Goal: Task Accomplishment & Management: Use online tool/utility

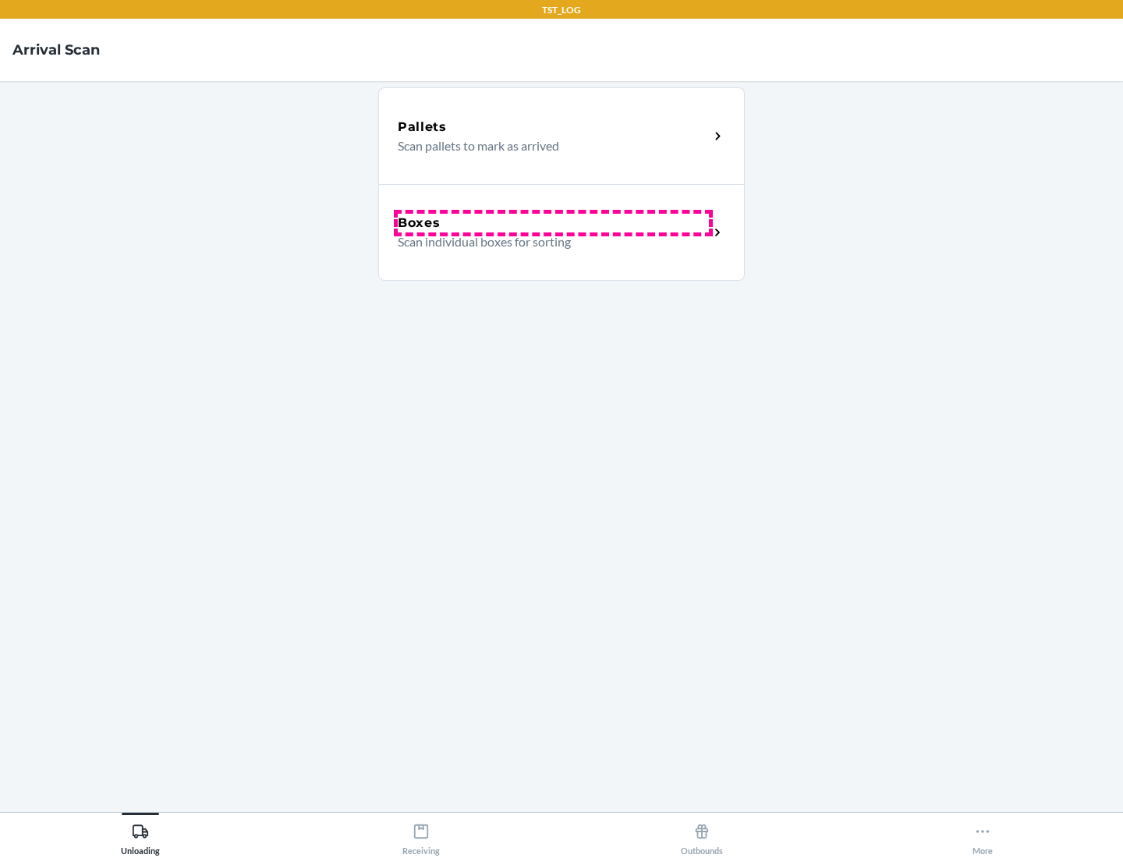
click at [553, 223] on div "Boxes" at bounding box center [553, 223] width 311 height 19
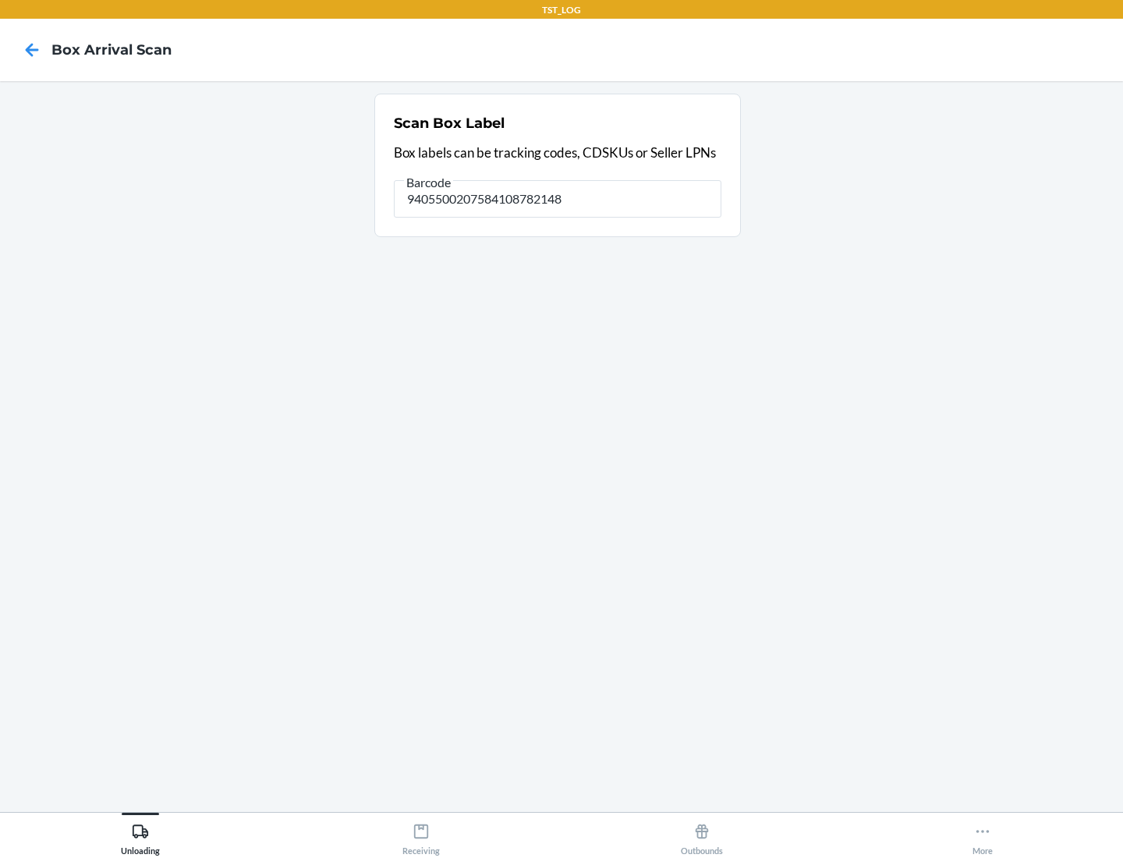
type input "9405500207584108782148"
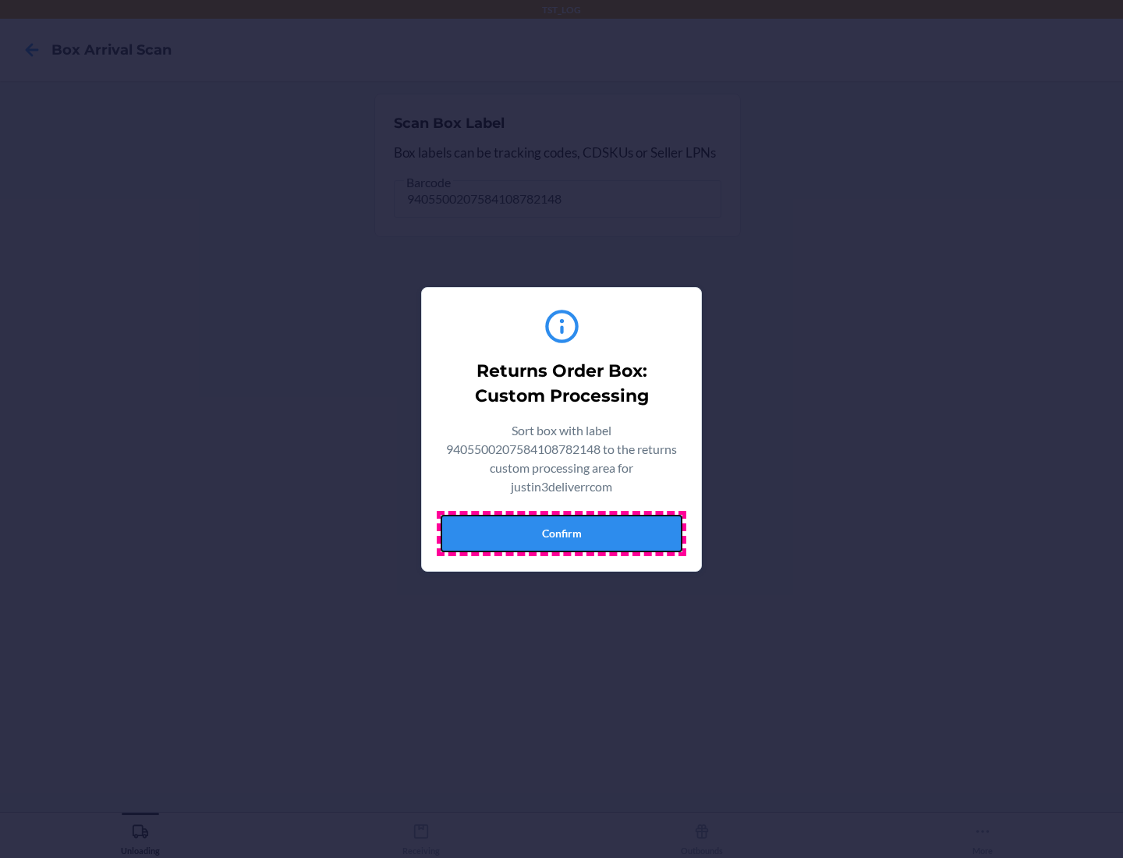
click at [561, 533] on button "Confirm" at bounding box center [562, 533] width 242 height 37
